Goal: Find specific page/section: Find specific page/section

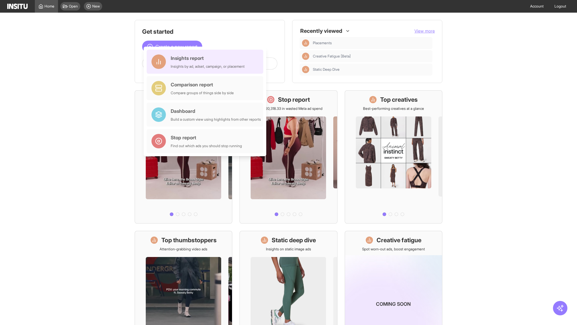
click at [207, 62] on div "Insights report Insights by ad, adset, campaign, or placement" at bounding box center [208, 61] width 74 height 14
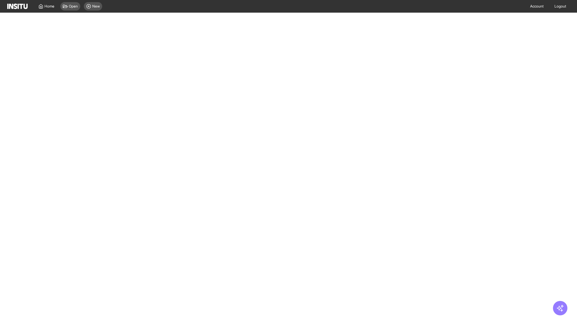
select select "**"
